Goal: Information Seeking & Learning: Learn about a topic

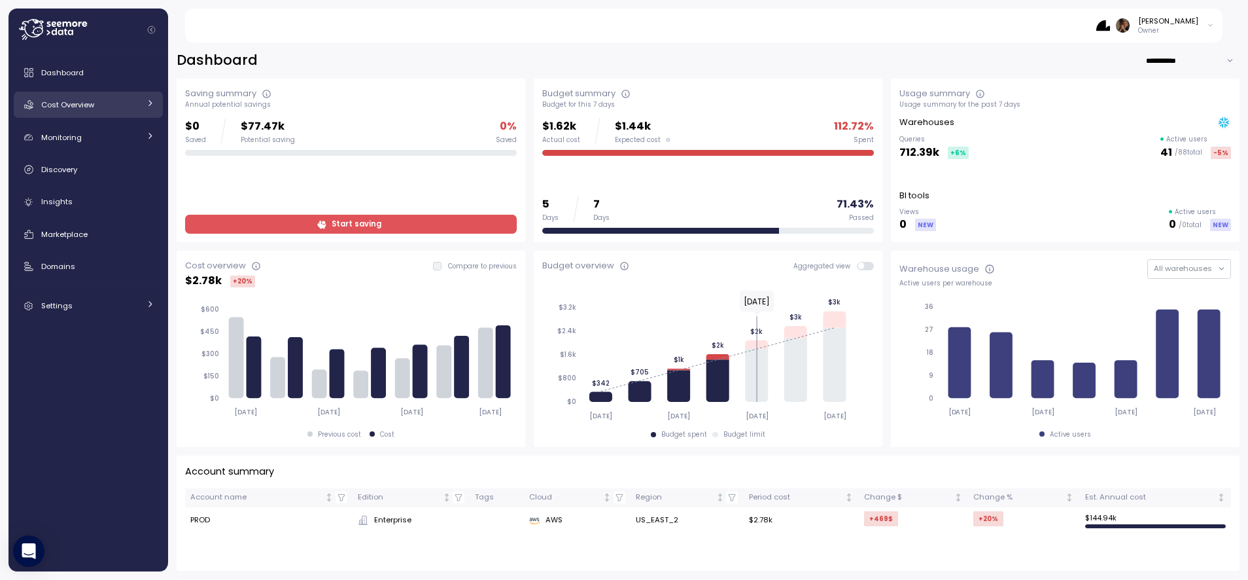
click at [85, 108] on span "Cost Overview" at bounding box center [67, 104] width 53 height 10
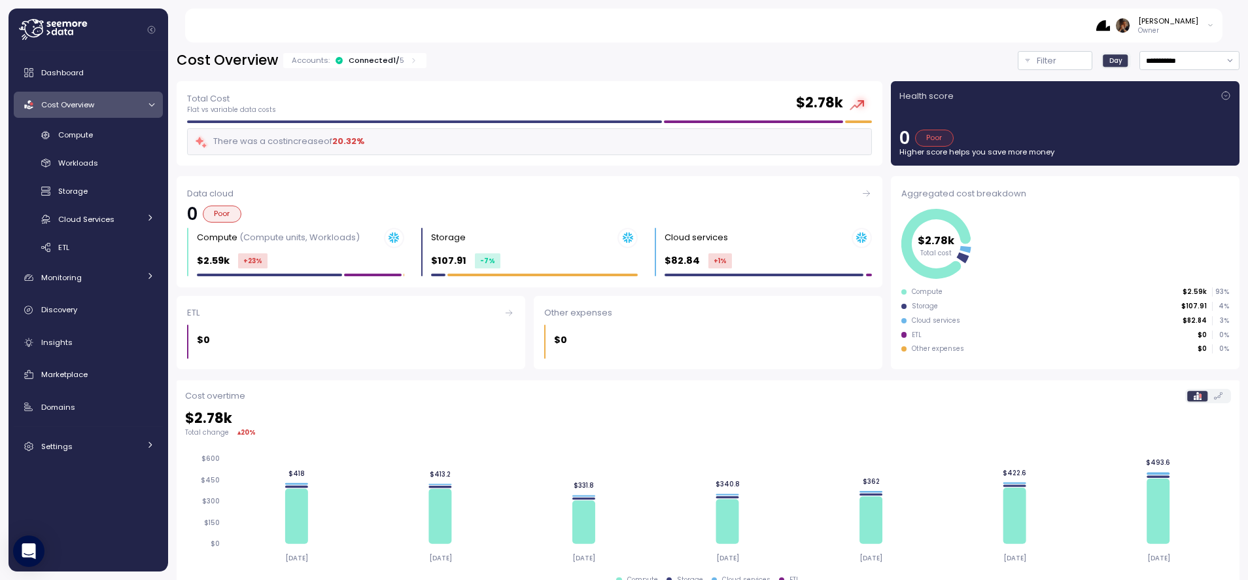
click at [113, 148] on div "Compute Workloads Storage Cloud Services Clustering columns Pipes AI Services S…" at bounding box center [88, 191] width 149 height 134
click at [113, 137] on div "Compute" at bounding box center [106, 134] width 96 height 13
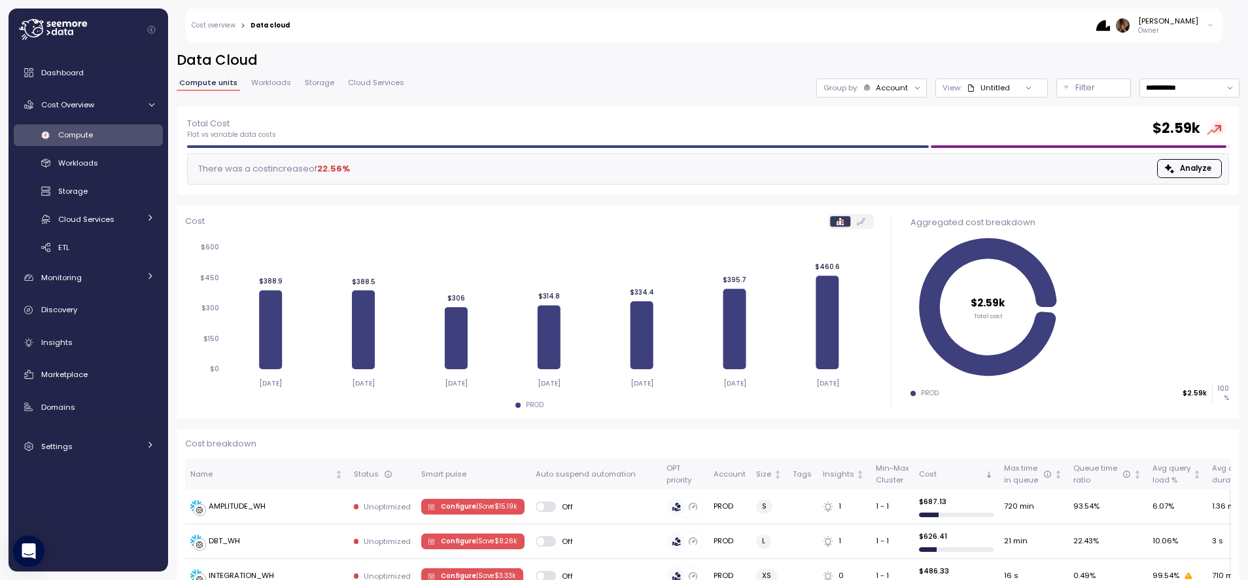
click at [1195, 97] on div "**********" at bounding box center [708, 78] width 1063 height 55
click at [1195, 95] on input "**********" at bounding box center [1190, 88] width 100 height 19
click at [1166, 190] on div "Last 30 days" at bounding box center [1189, 182] width 96 height 17
type input "**********"
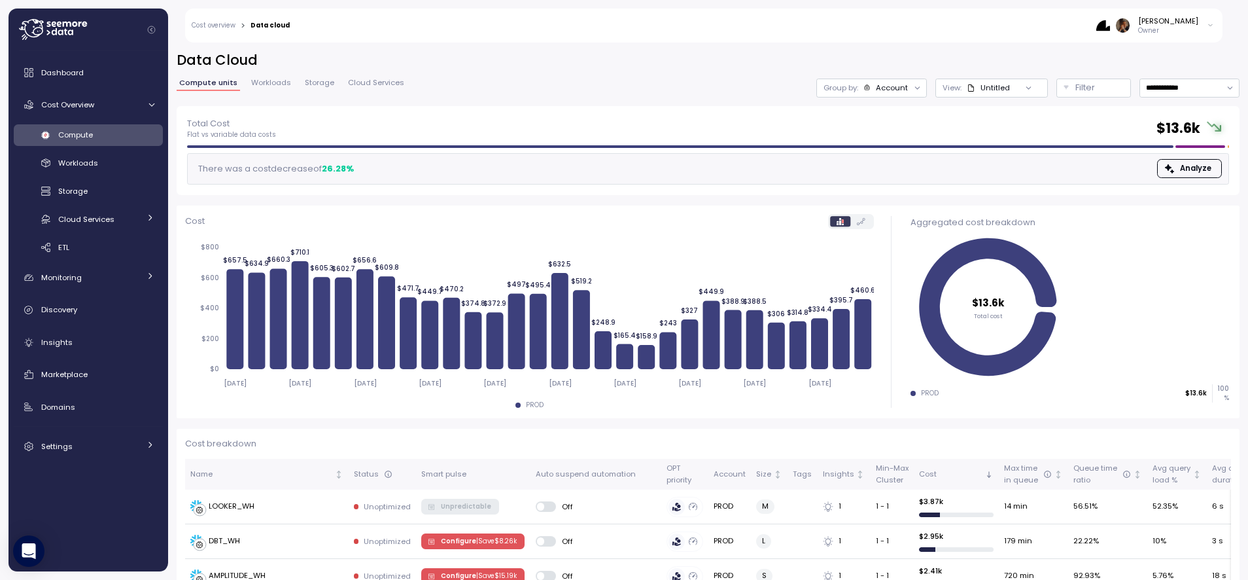
click at [269, 81] on span "Workloads" at bounding box center [271, 82] width 40 height 7
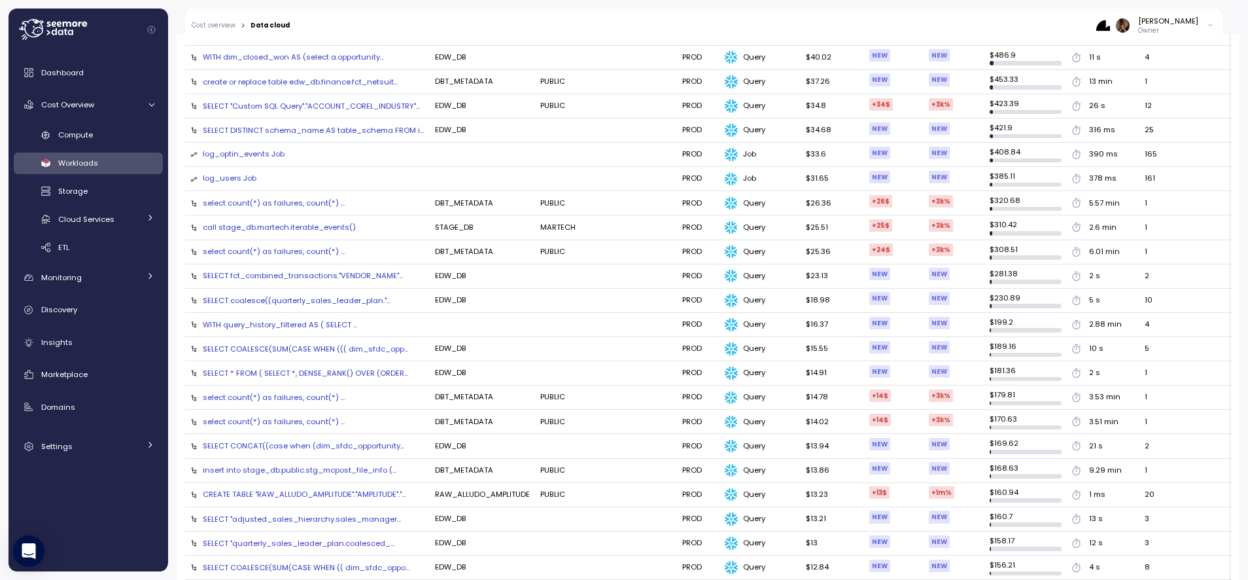
scroll to position [618, 0]
click at [237, 176] on div "log_users Job" at bounding box center [230, 177] width 54 height 12
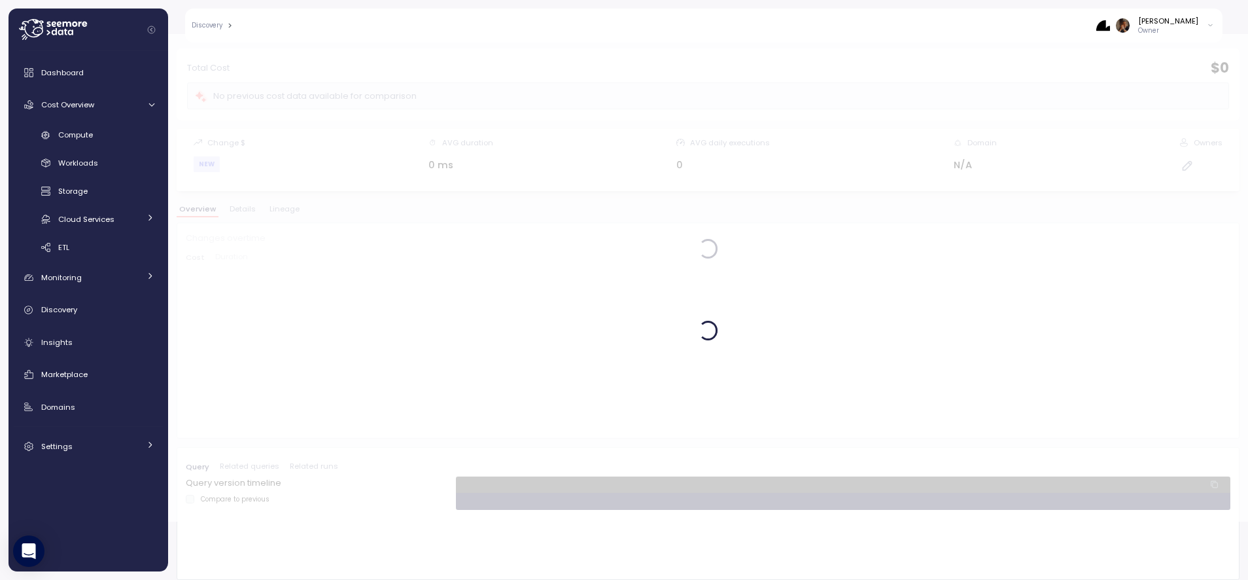
scroll to position [58, 0]
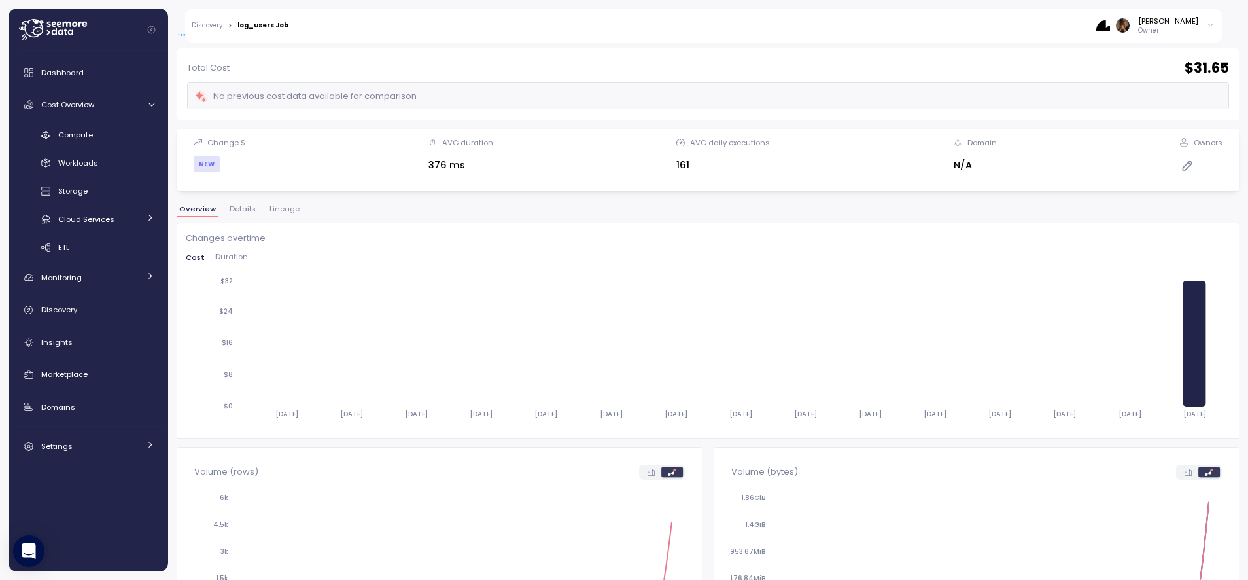
click at [255, 209] on div "Overview Details Lineage" at bounding box center [708, 213] width 1063 height 17
click at [250, 209] on span "Details" at bounding box center [243, 208] width 26 height 7
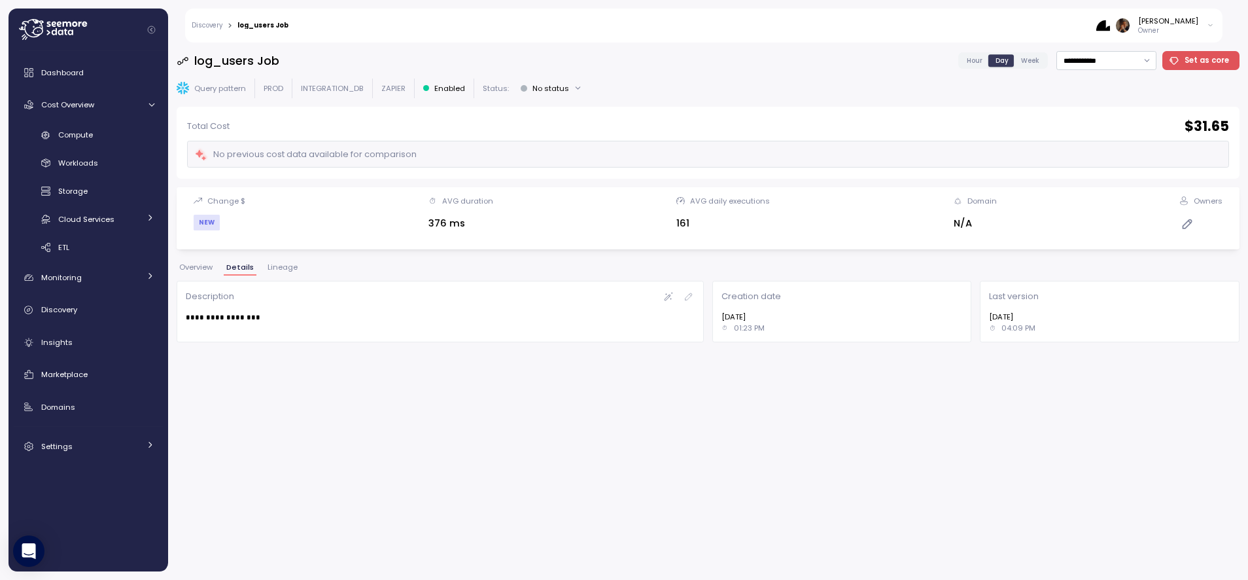
click at [283, 268] on span "Lineage" at bounding box center [283, 267] width 30 height 7
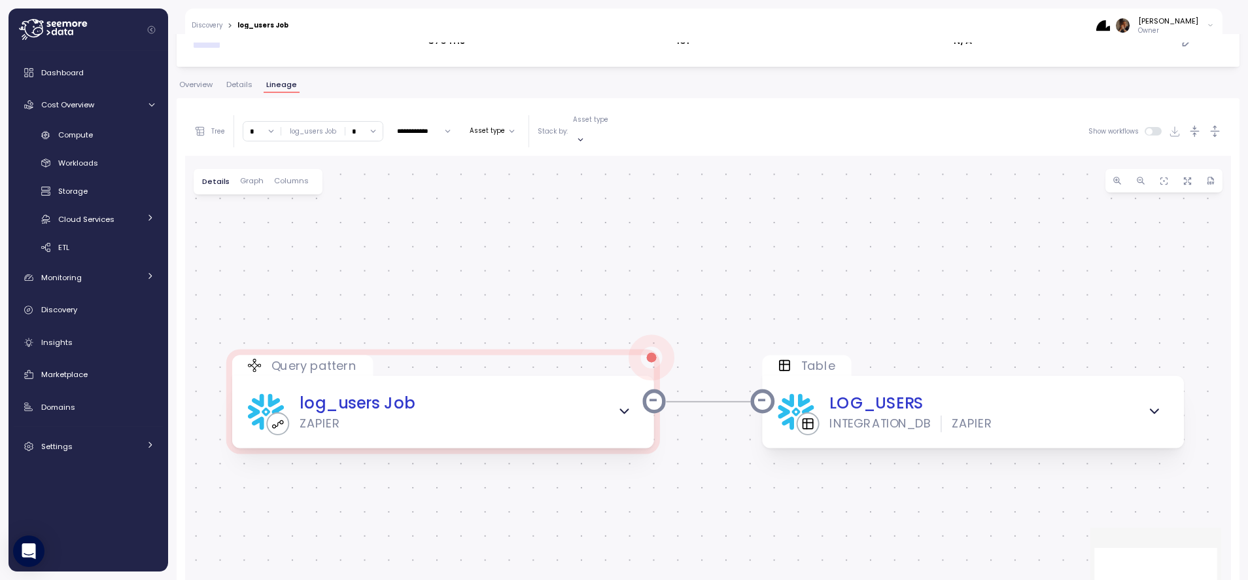
scroll to position [195, 0]
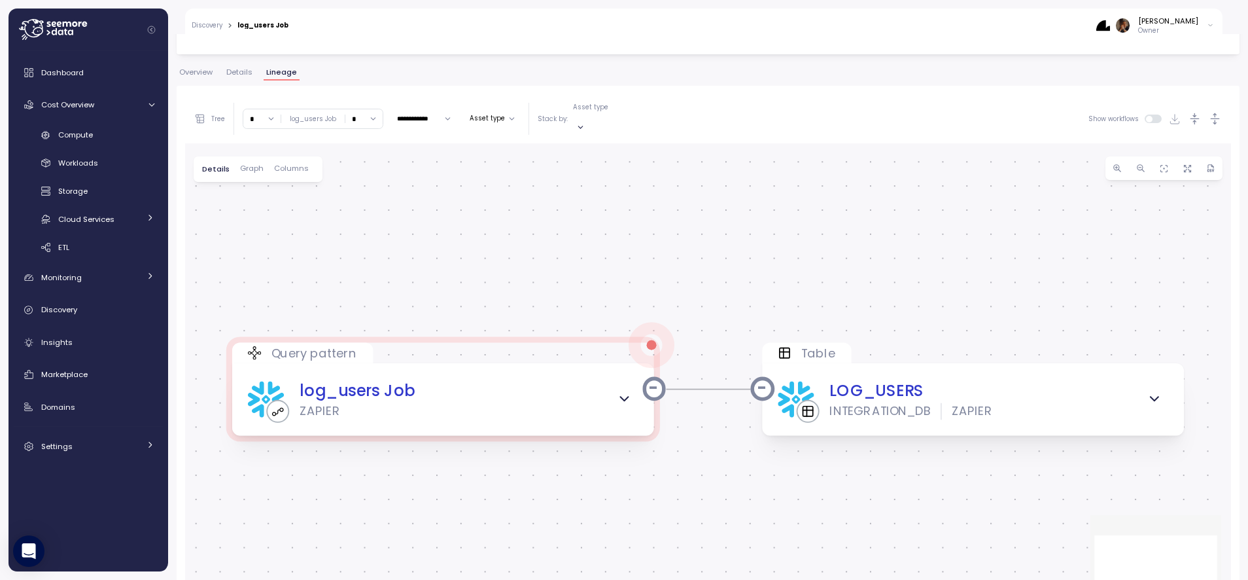
click at [253, 122] on div "* ∞ 0 1 2 3 4 5 6 7 8 9 10 11 12 13 14 15 16 17 18 19 20 log_users Job * ∞ 0 1 …" at bounding box center [313, 119] width 141 height 20
click at [258, 119] on input "*" at bounding box center [261, 118] width 37 height 19
click at [262, 185] on div "2" at bounding box center [262, 190] width 20 height 10
type input "*"
click at [191, 65] on div "**********" at bounding box center [708, 116] width 1063 height 520
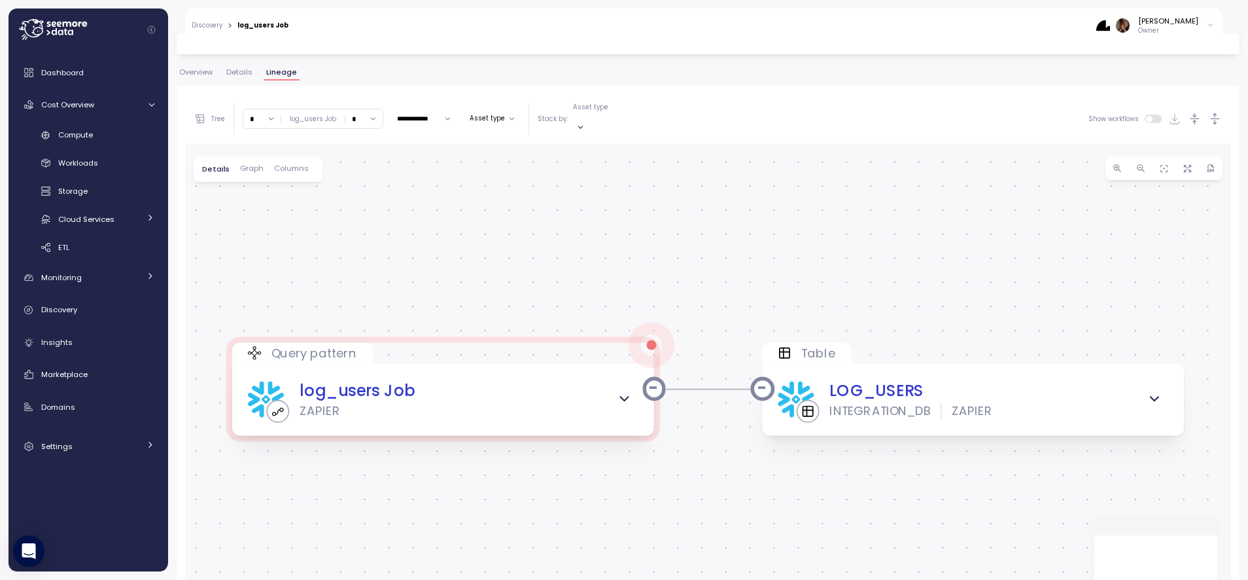
click at [203, 87] on div "**********" at bounding box center [708, 359] width 1063 height 546
click at [203, 69] on span "Overview" at bounding box center [195, 72] width 33 height 7
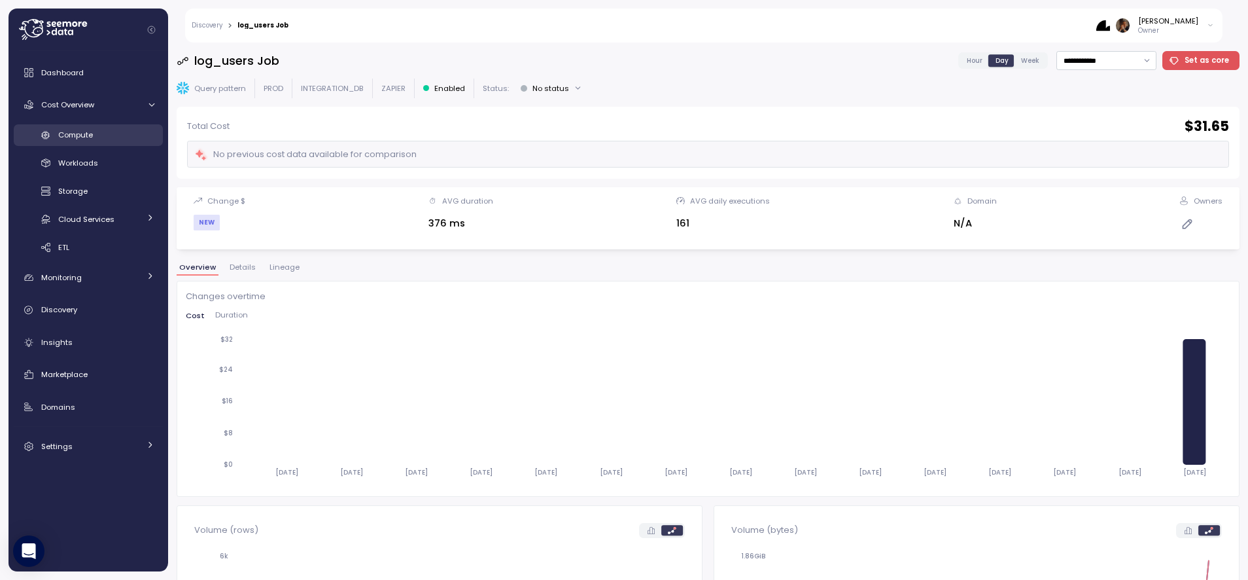
click at [91, 141] on div "Compute" at bounding box center [106, 134] width 96 height 13
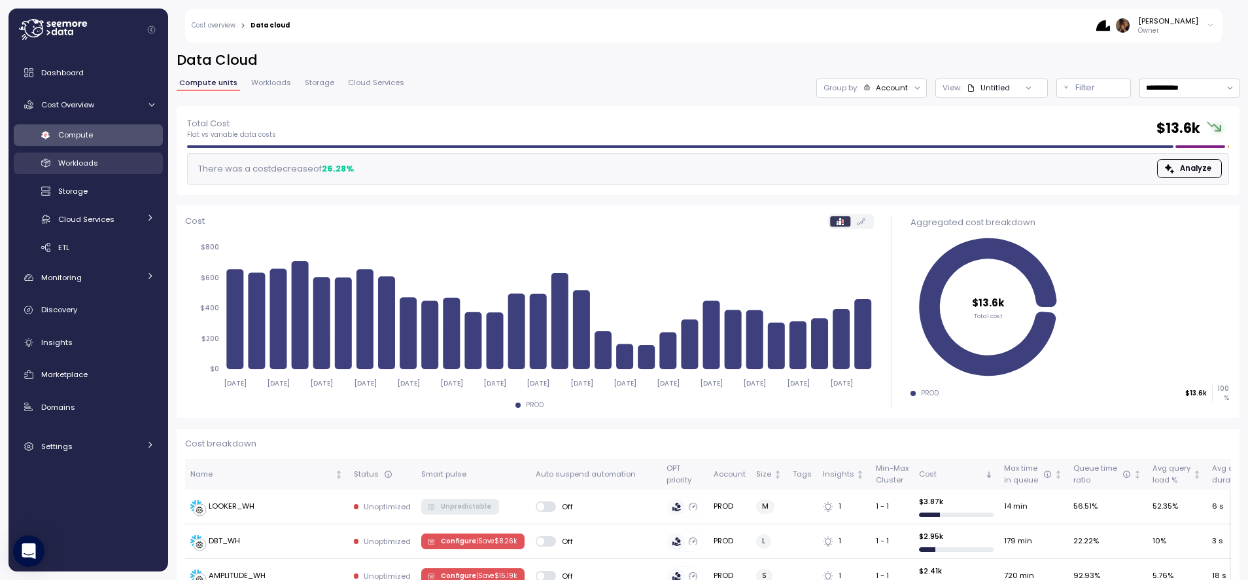
click at [90, 164] on span "Workloads" at bounding box center [78, 163] width 40 height 10
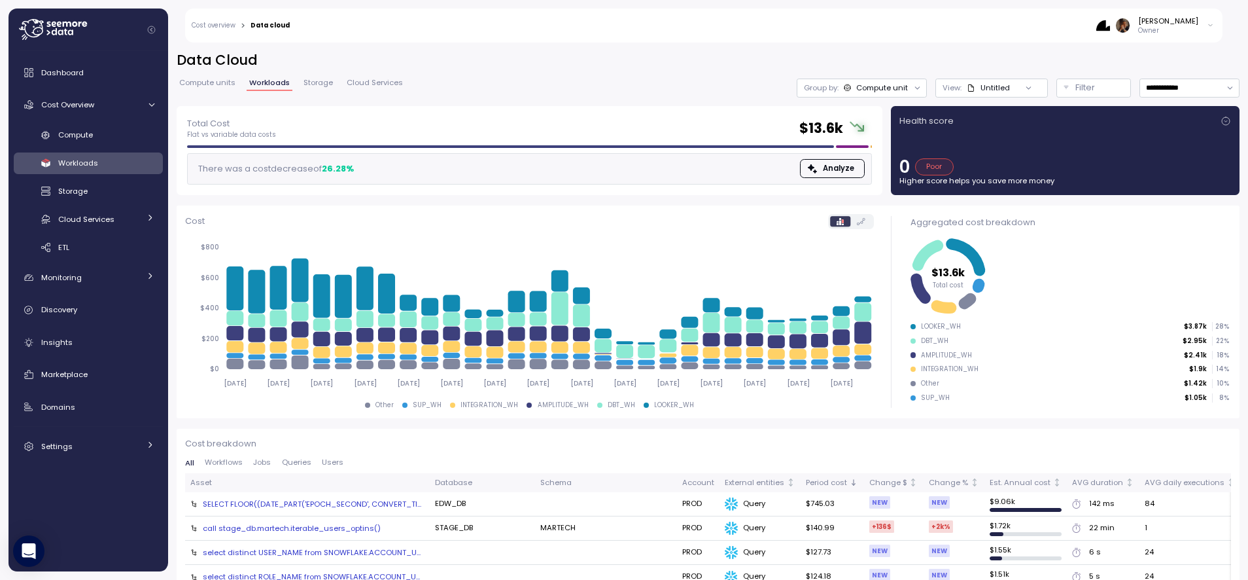
scroll to position [237, 0]
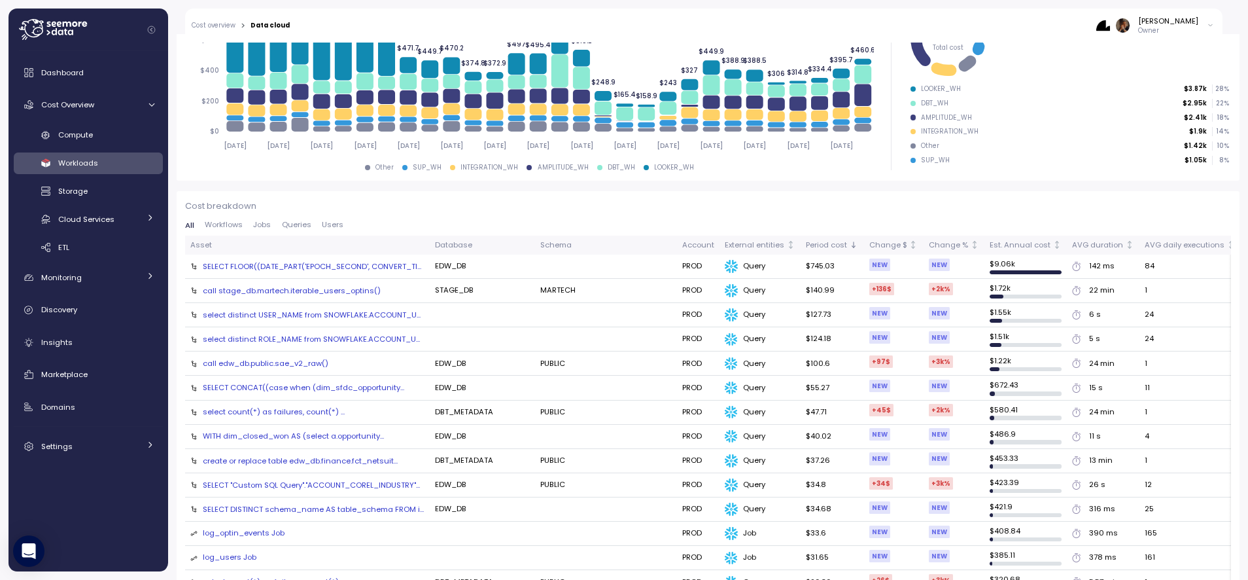
click at [260, 225] on span "Jobs" at bounding box center [262, 224] width 18 height 7
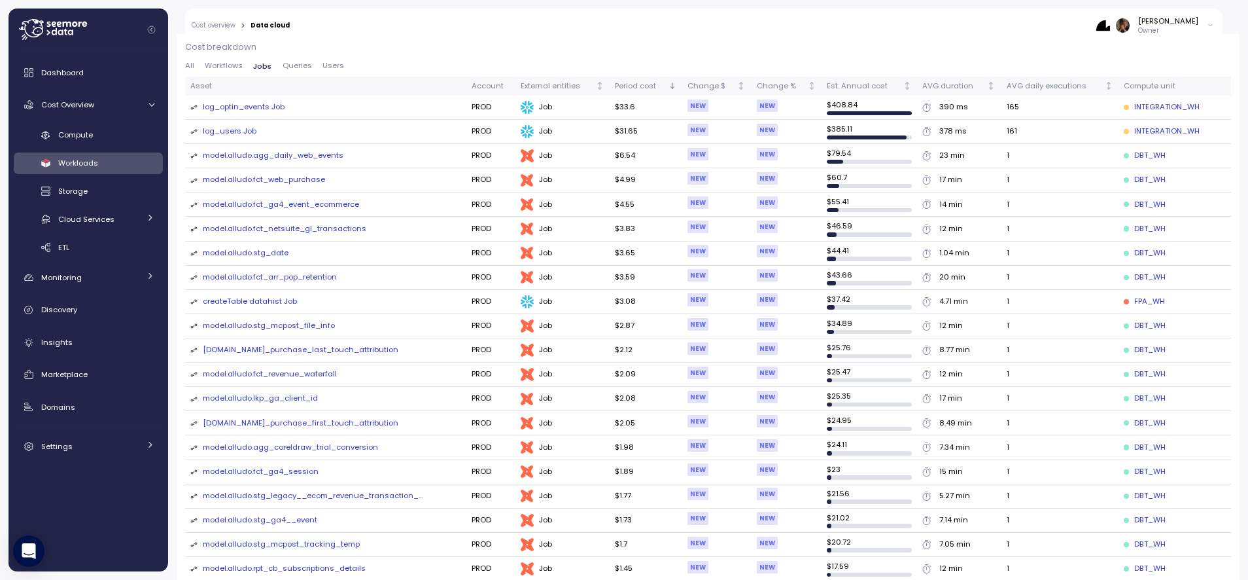
scroll to position [402, 0]
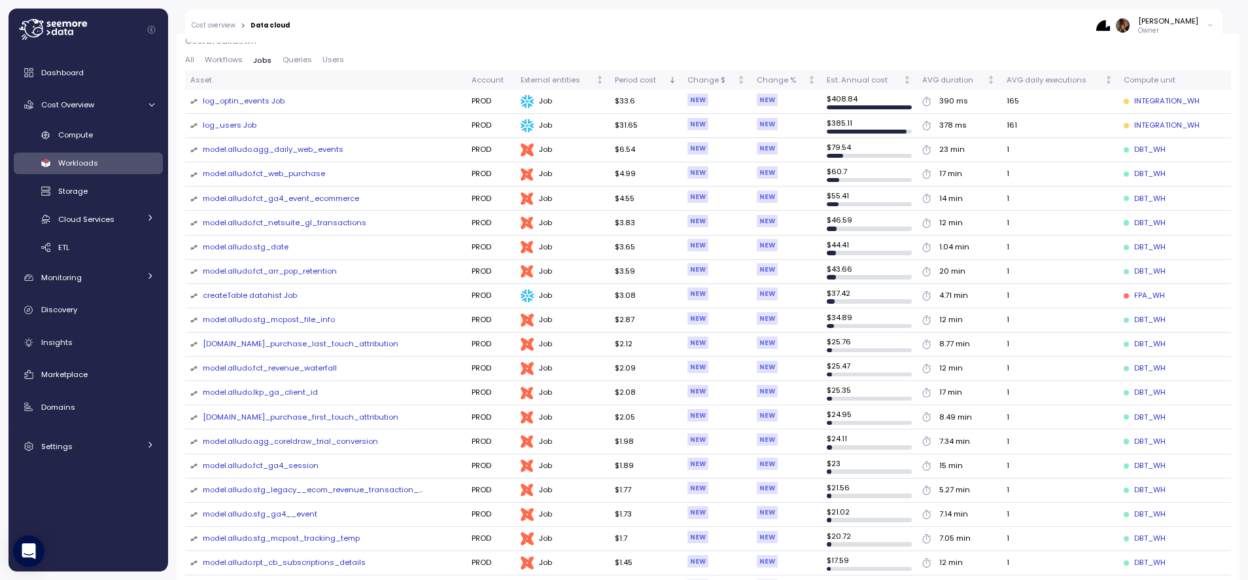
click at [286, 149] on div "model.alludo.agg_daily_web_events" at bounding box center [273, 150] width 141 height 12
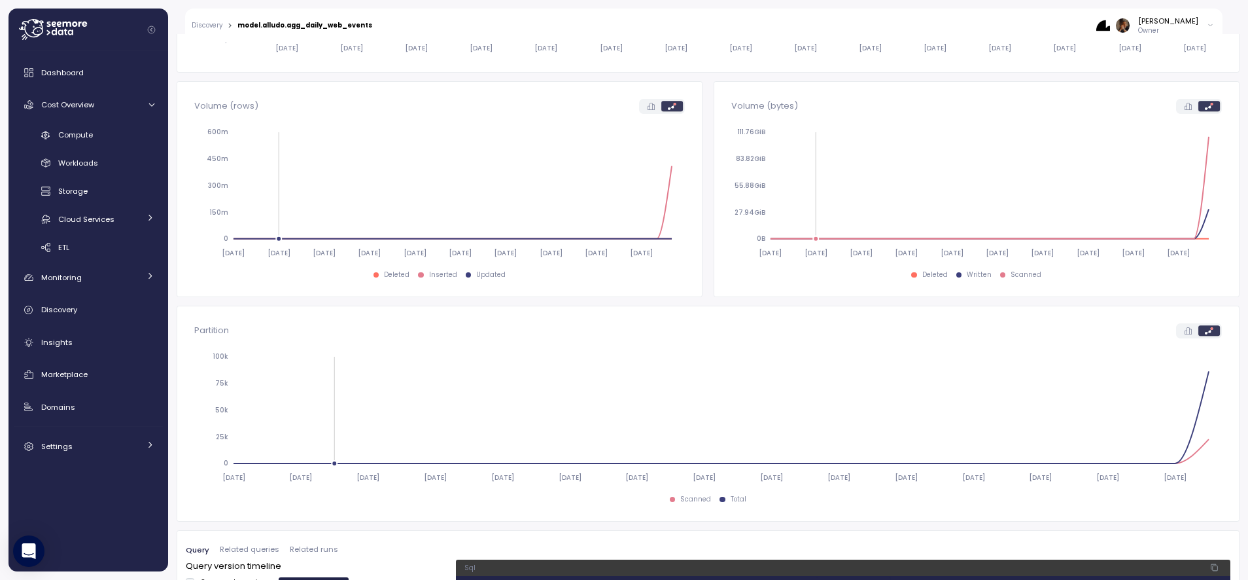
scroll to position [633, 0]
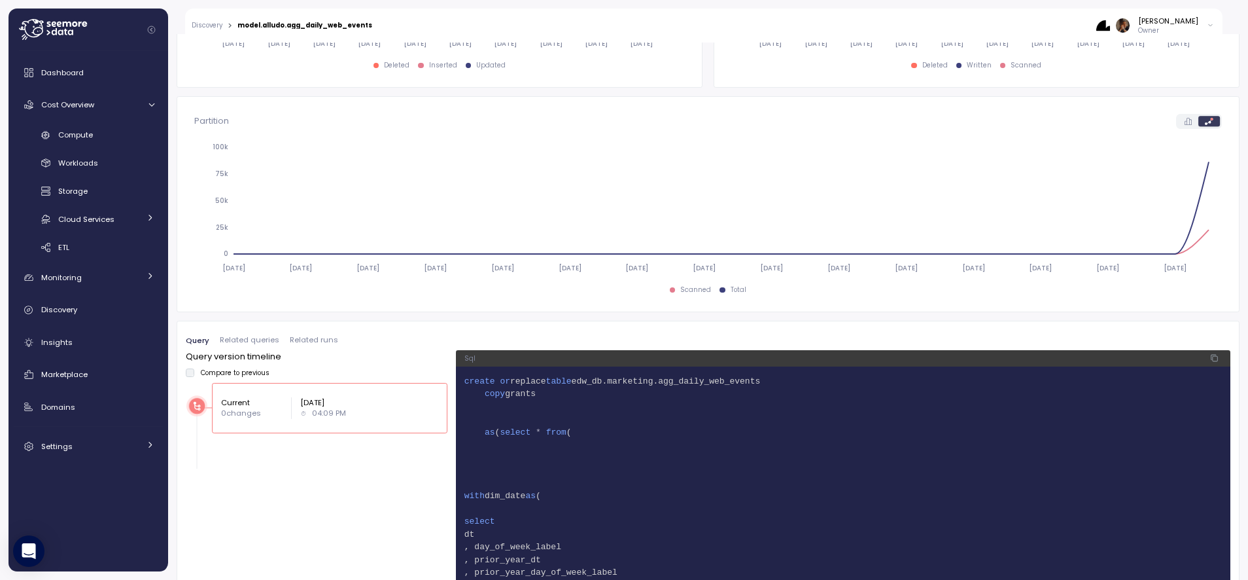
click at [300, 338] on span "Related runs" at bounding box center [314, 339] width 48 height 7
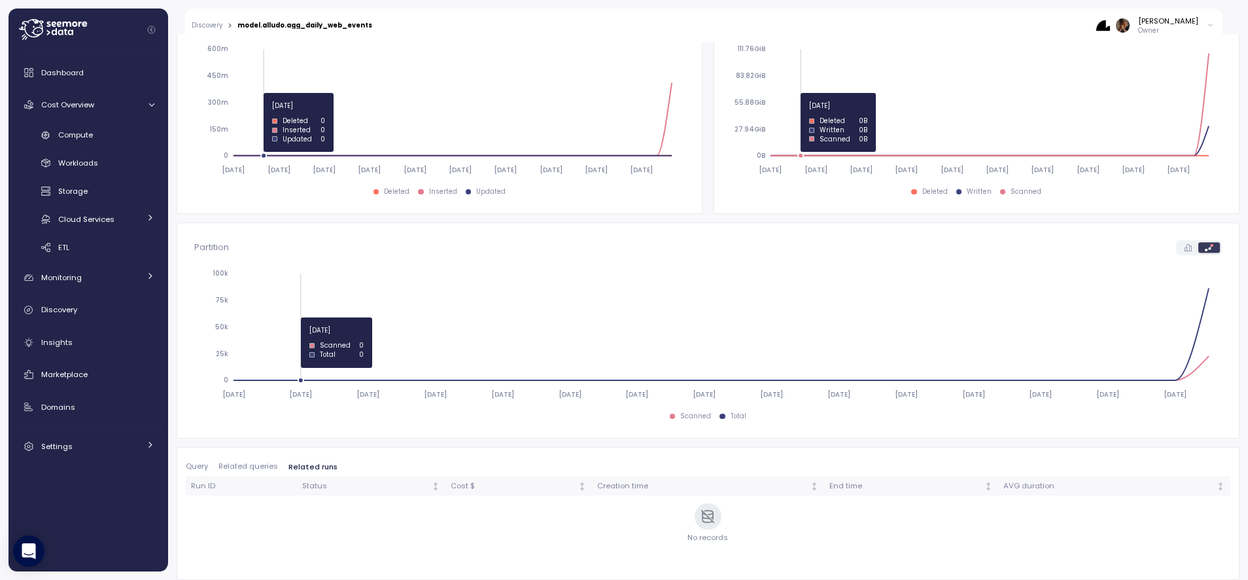
scroll to position [507, 0]
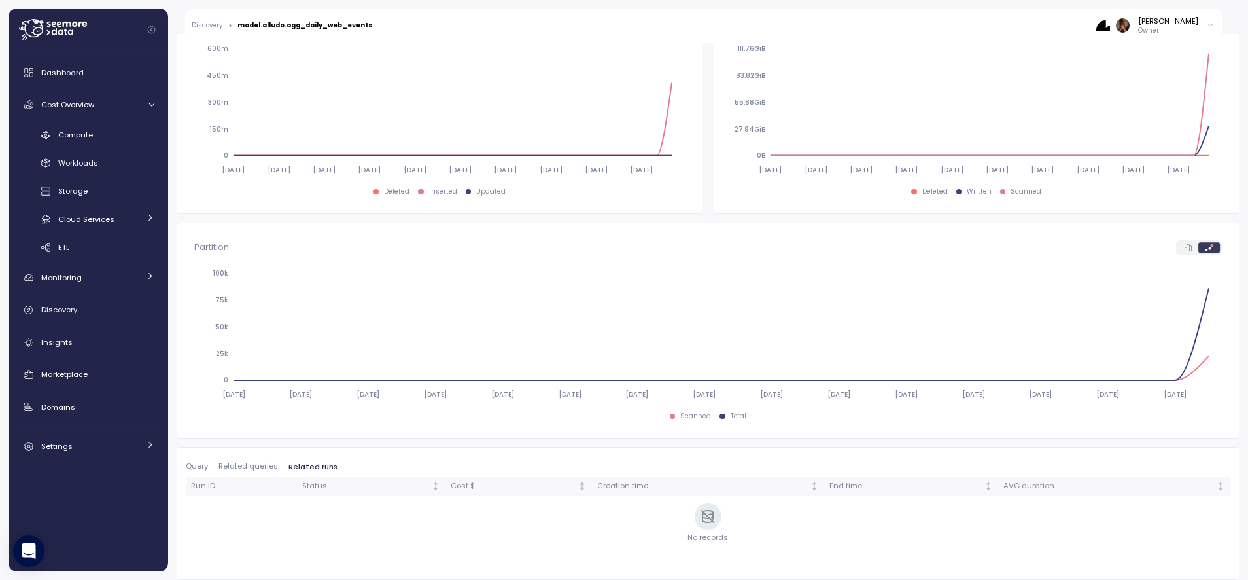
click at [242, 464] on span "Related queries" at bounding box center [248, 466] width 60 height 7
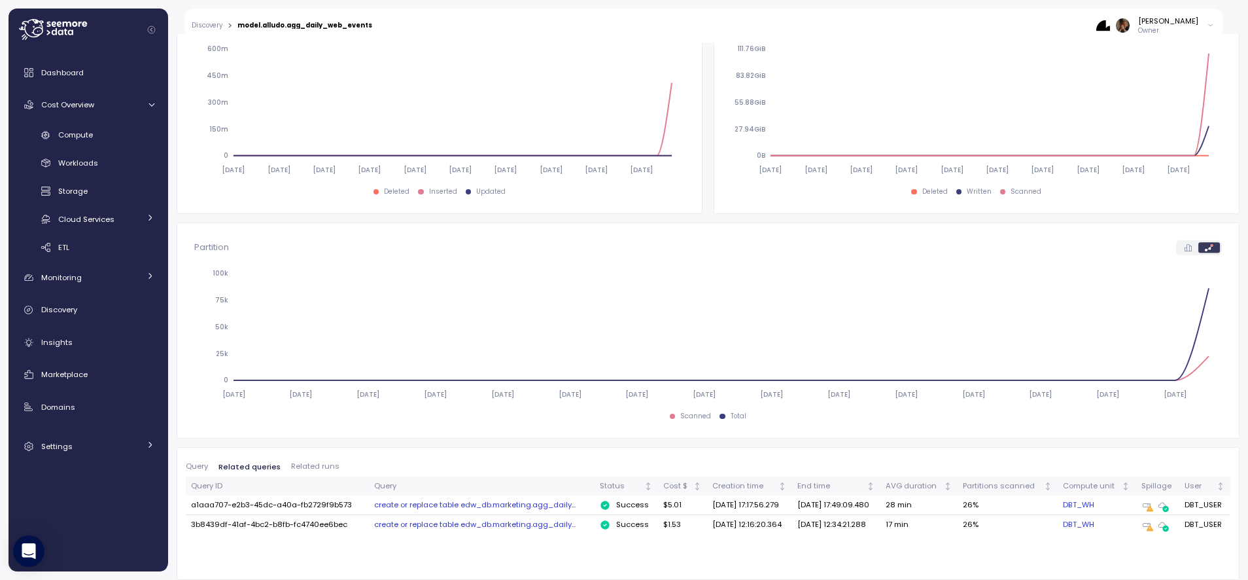
click at [205, 469] on span "Query" at bounding box center [197, 466] width 22 height 7
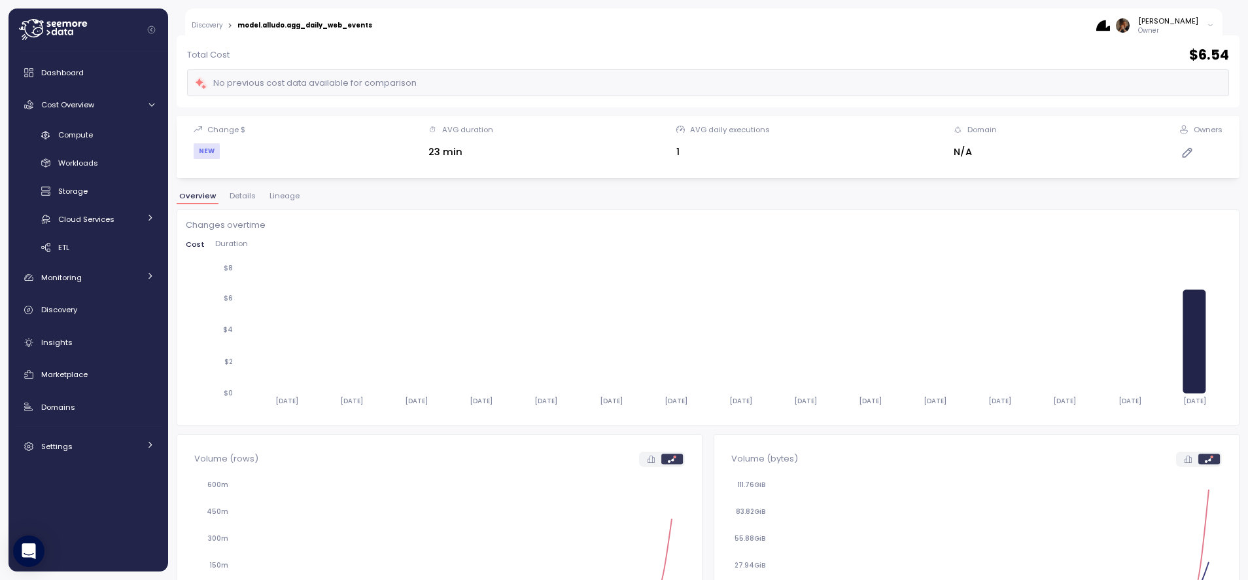
scroll to position [0, 0]
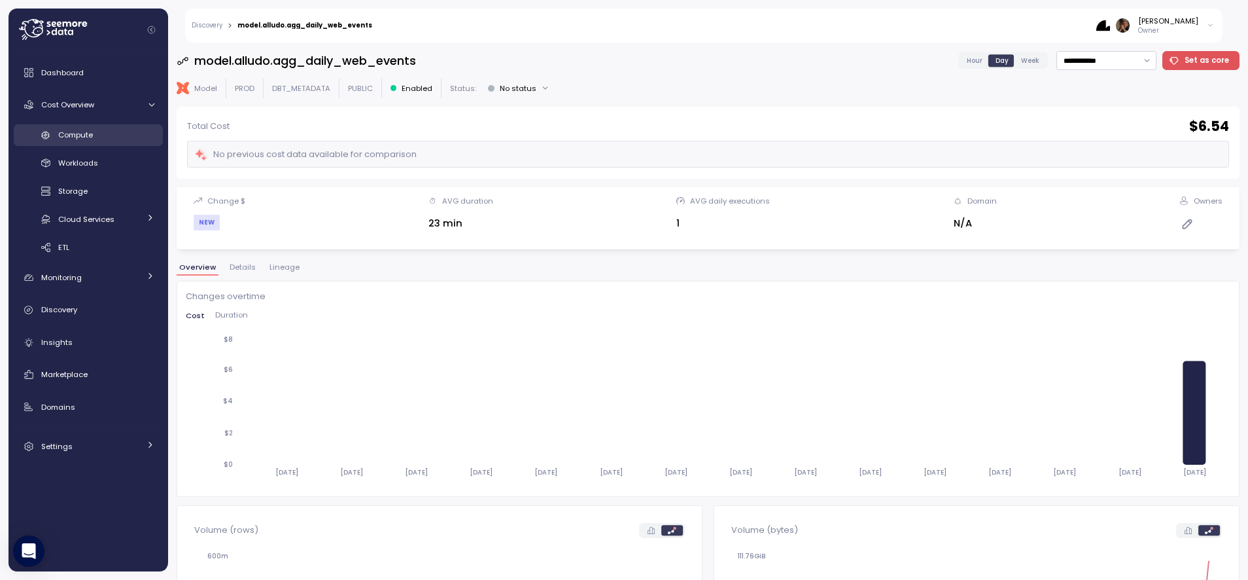
click at [90, 135] on span "Compute" at bounding box center [75, 135] width 35 height 10
